Goal: Transaction & Acquisition: Purchase product/service

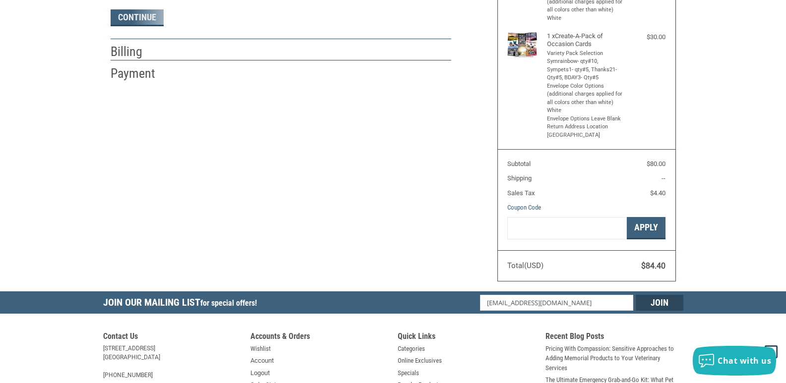
radio input "true"
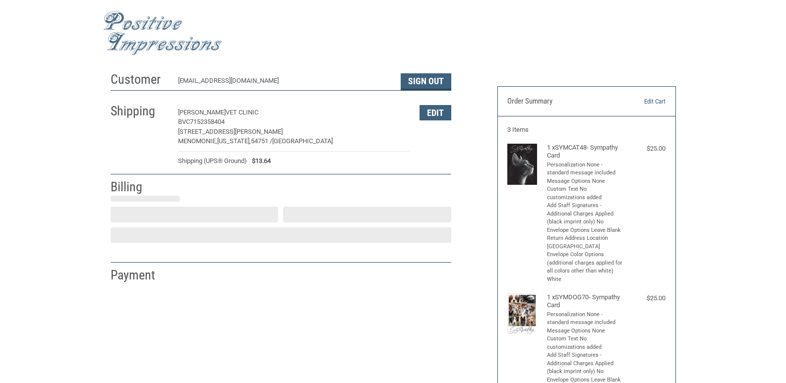
select select "US"
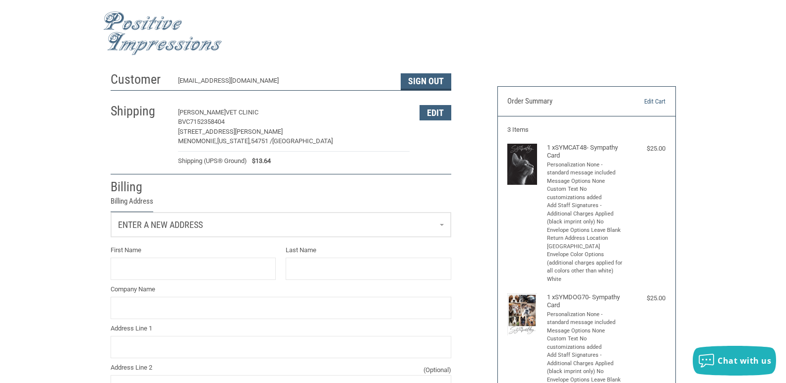
click at [436, 230] on link "Enter a new address" at bounding box center [281, 225] width 340 height 24
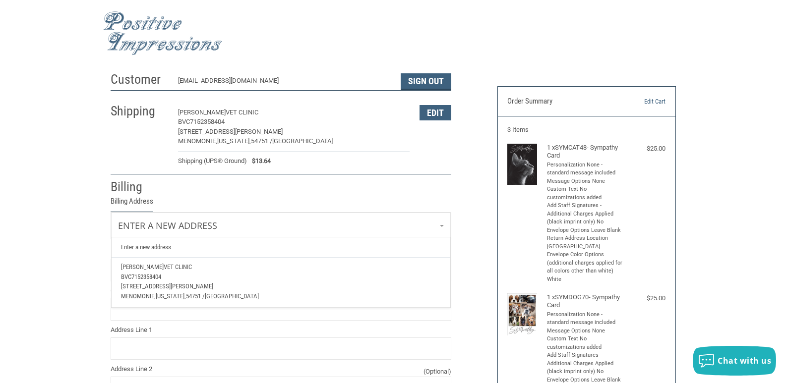
click at [137, 278] on span "7152358404" at bounding box center [146, 276] width 30 height 7
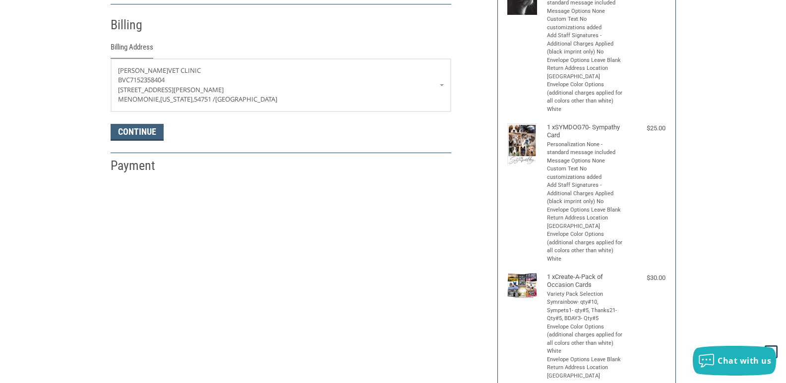
scroll to position [149, 0]
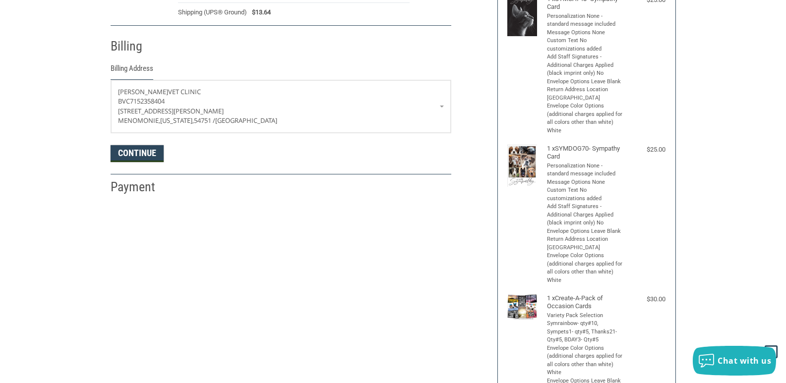
click at [144, 156] on button "Continue" at bounding box center [137, 153] width 53 height 17
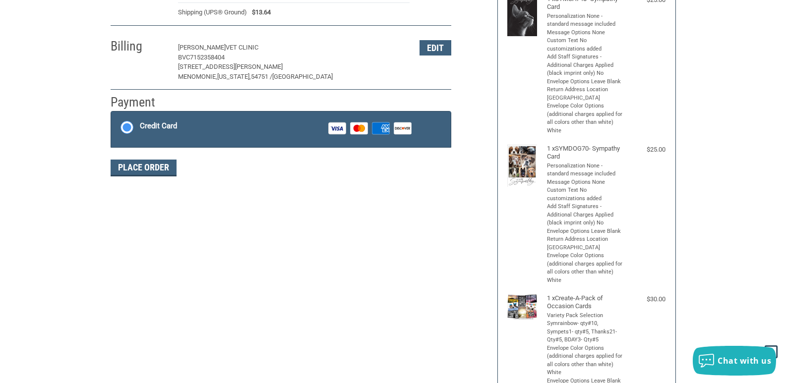
scroll to position [163, 0]
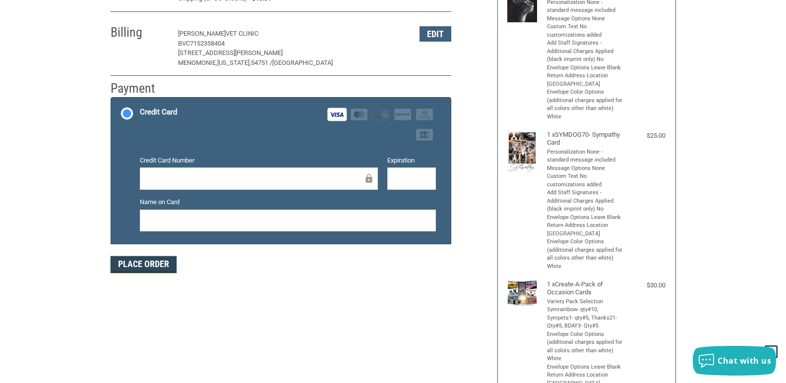
click at [135, 267] on button "Place Order" at bounding box center [144, 264] width 66 height 17
